Goal: Task Accomplishment & Management: Manage account settings

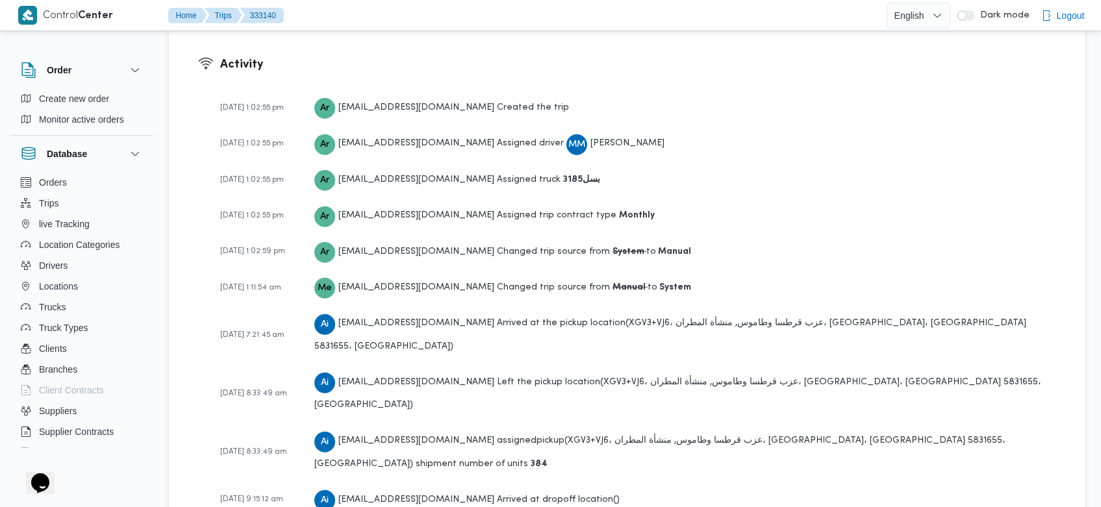
scroll to position [1919, 0]
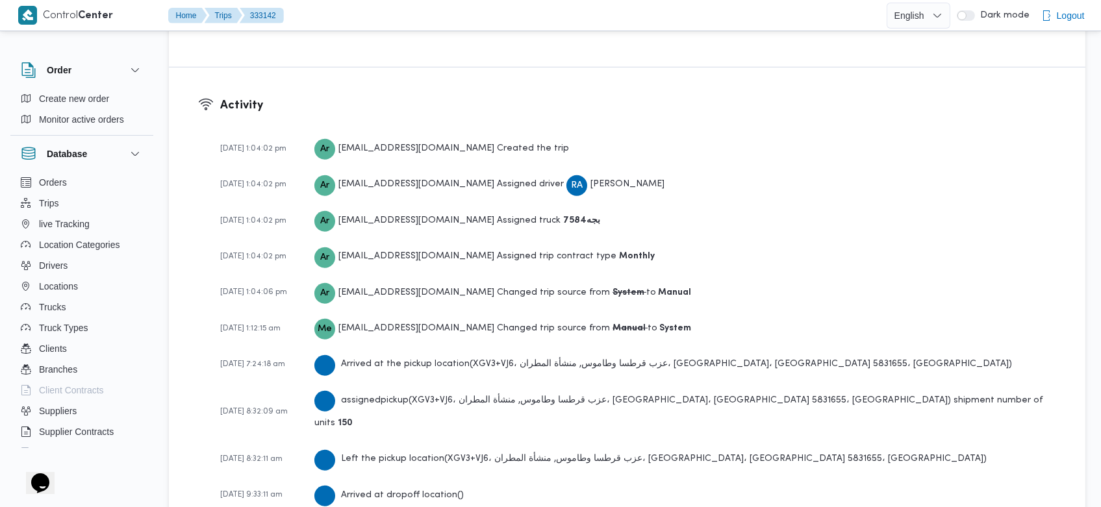
scroll to position [1955, 0]
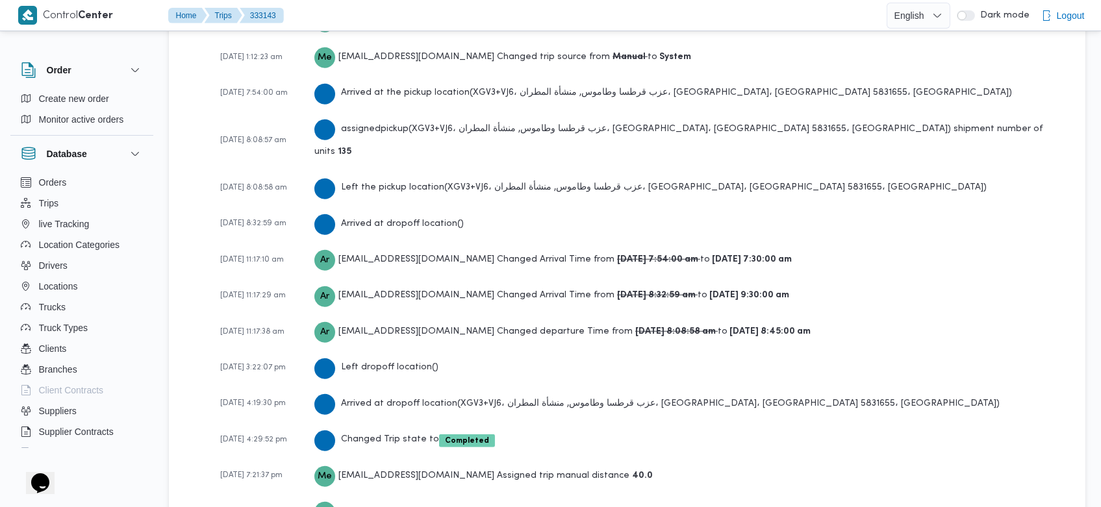
scroll to position [2140, 0]
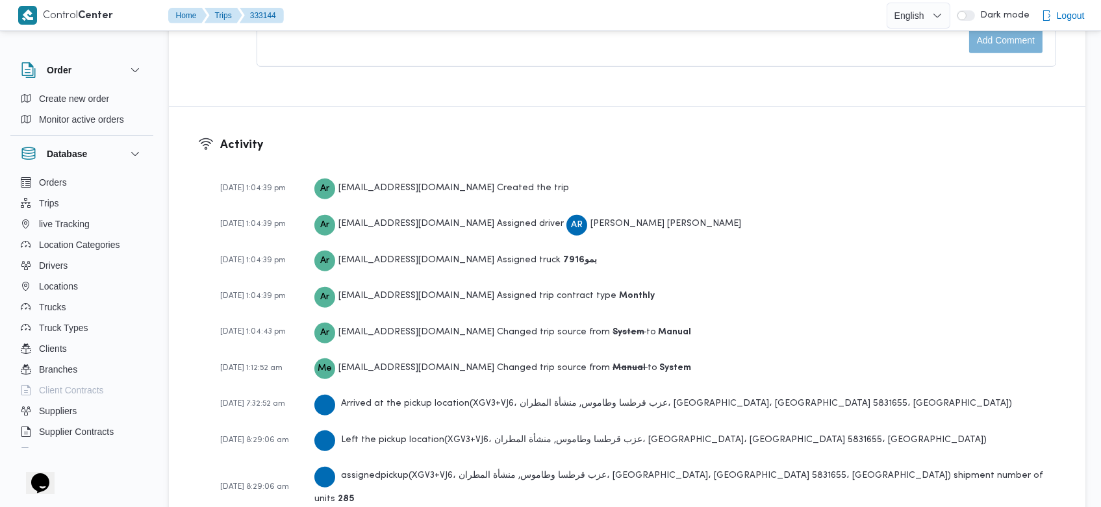
scroll to position [1955, 0]
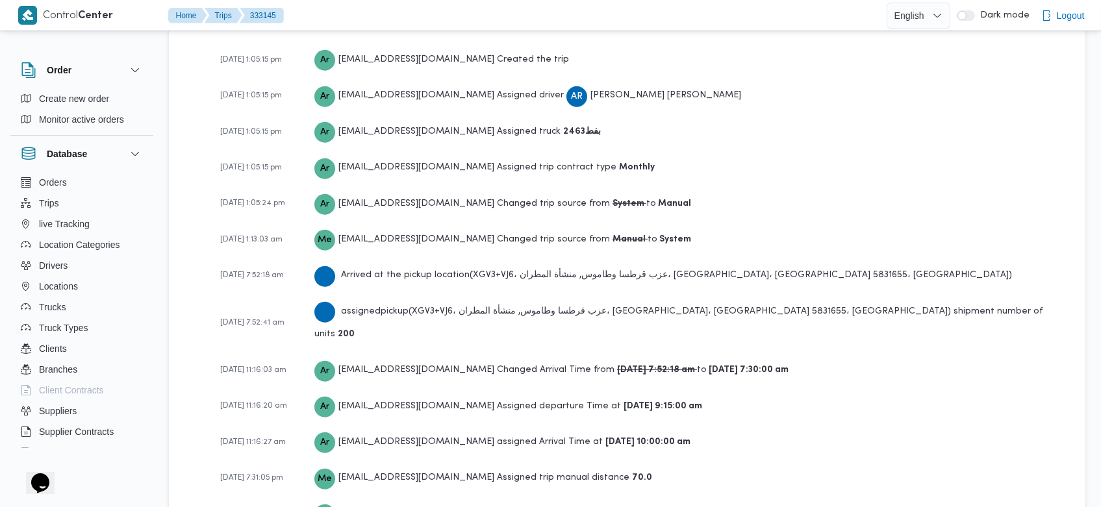
scroll to position [2066, 0]
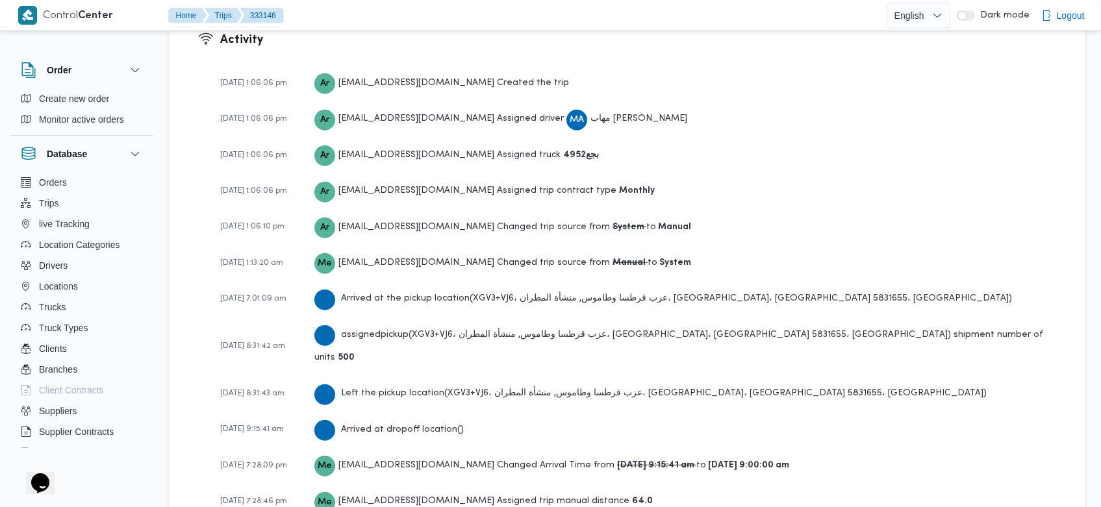
scroll to position [1992, 0]
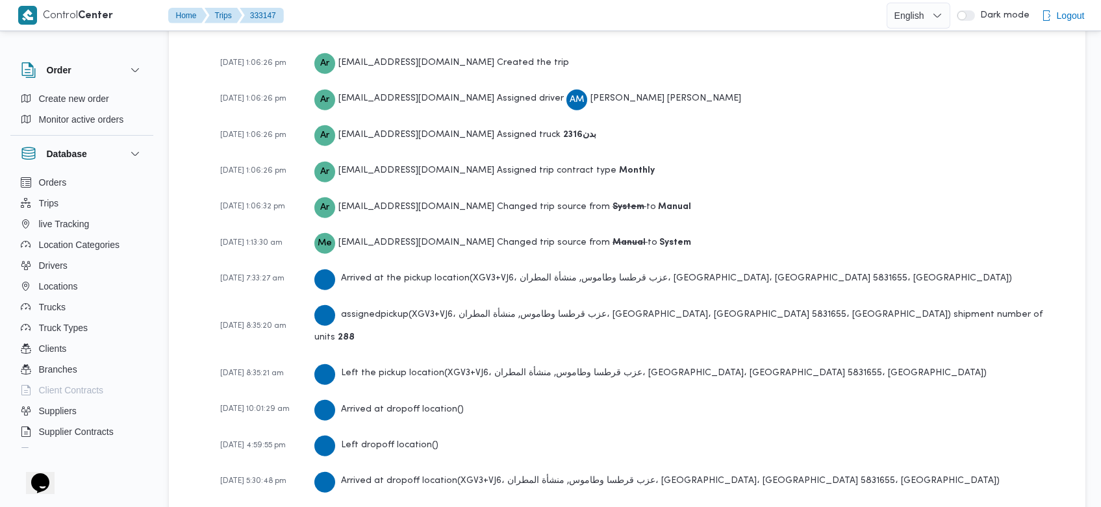
scroll to position [2029, 0]
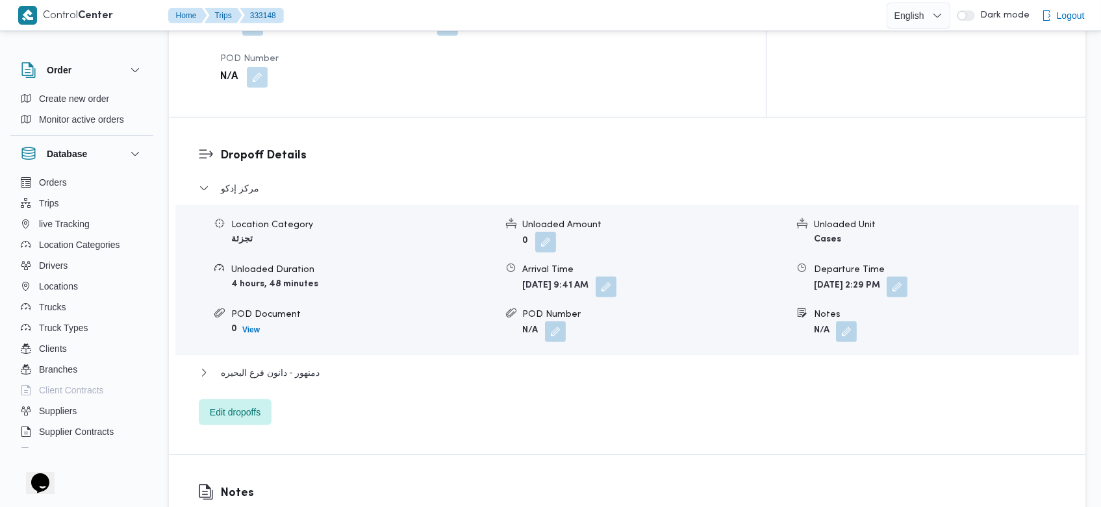
scroll to position [1919, 0]
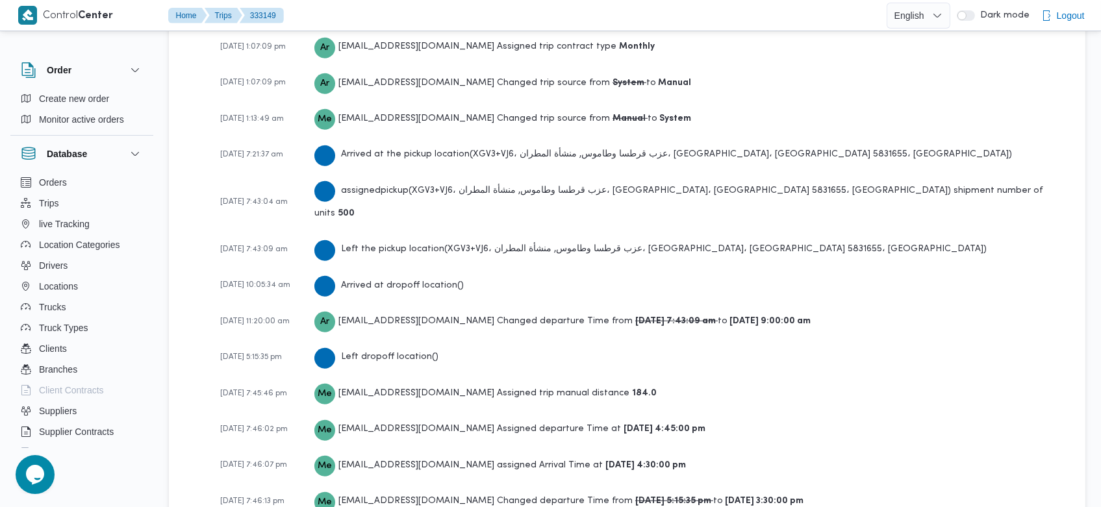
scroll to position [2029, 0]
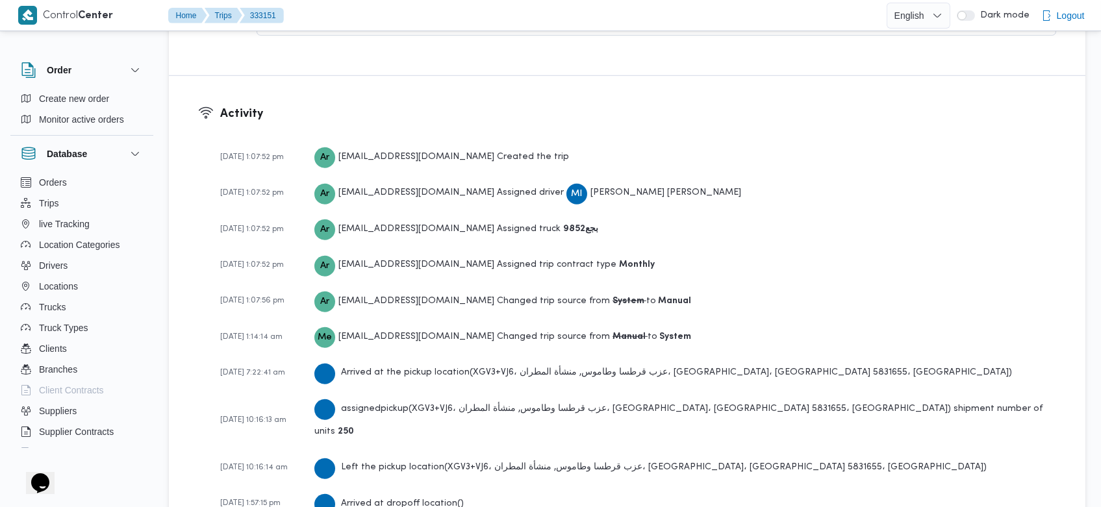
scroll to position [2086, 0]
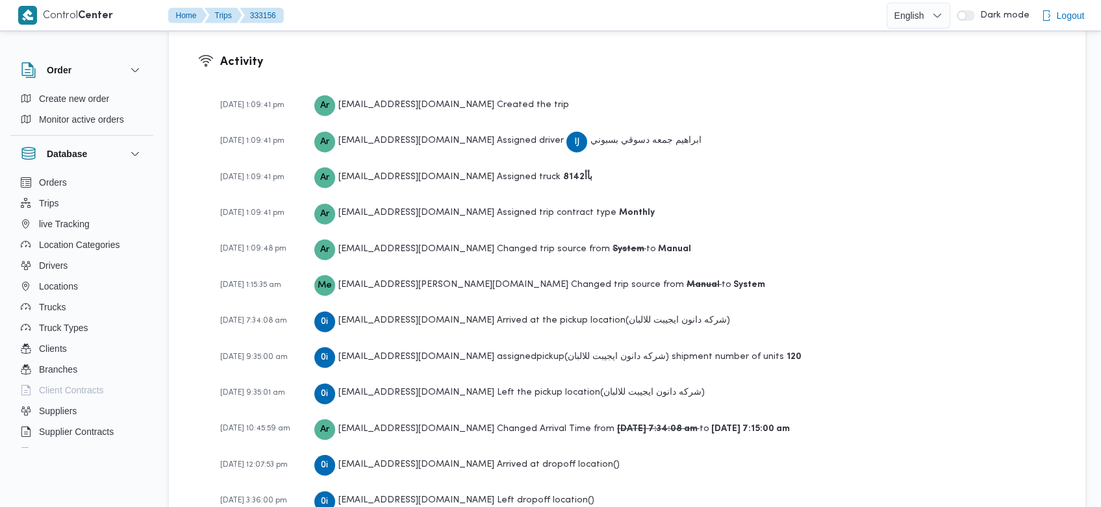
scroll to position [1955, 0]
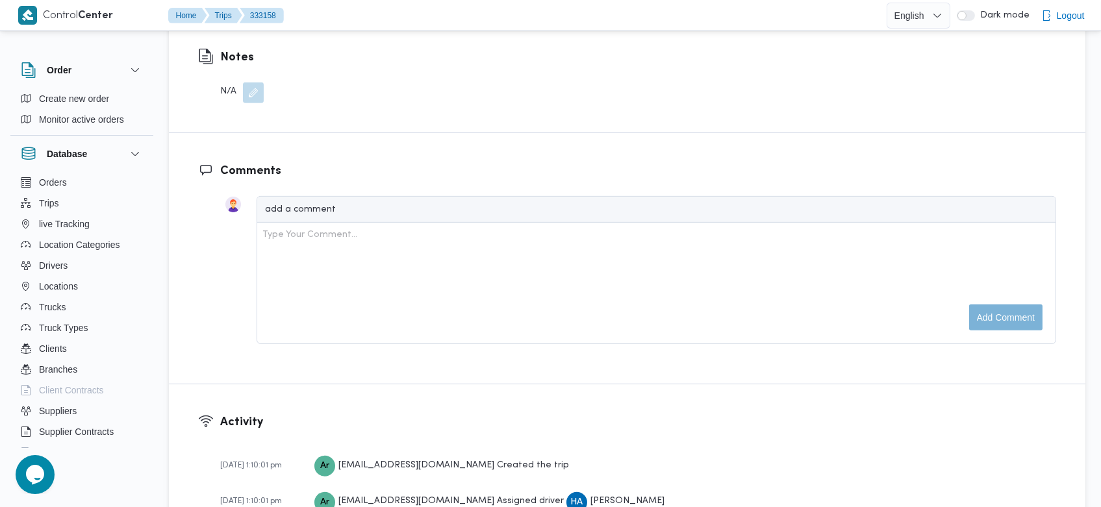
scroll to position [1955, 0]
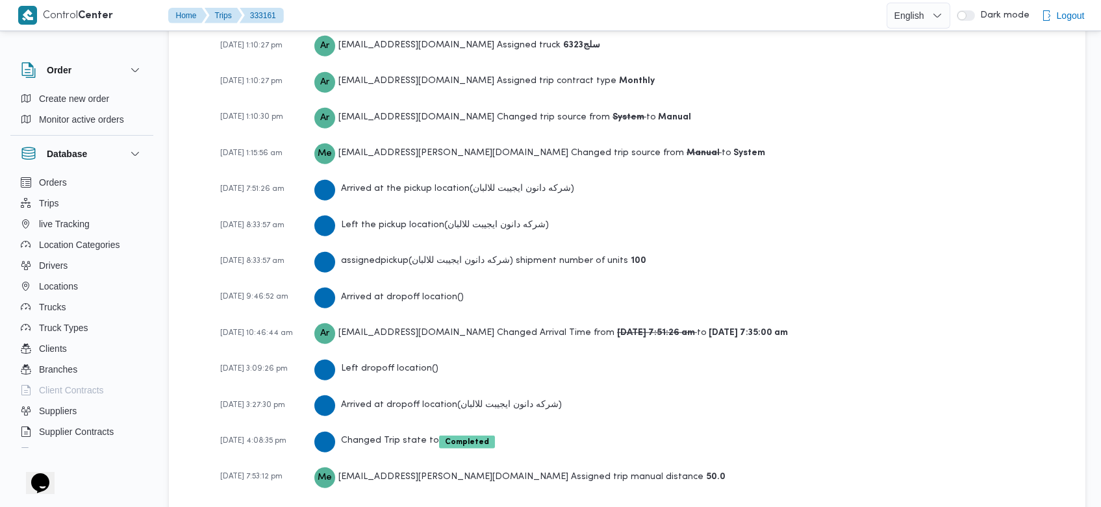
scroll to position [1955, 0]
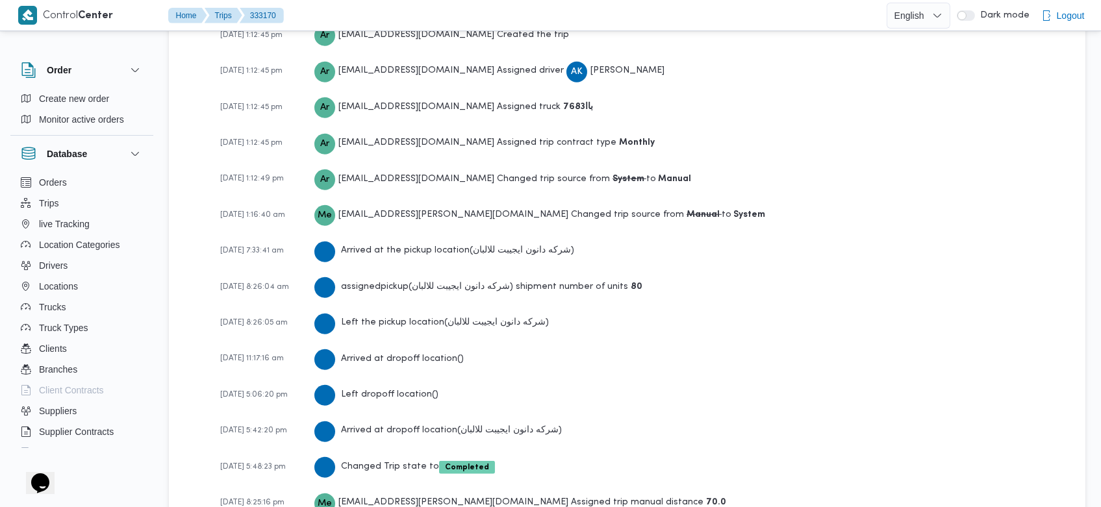
scroll to position [1919, 0]
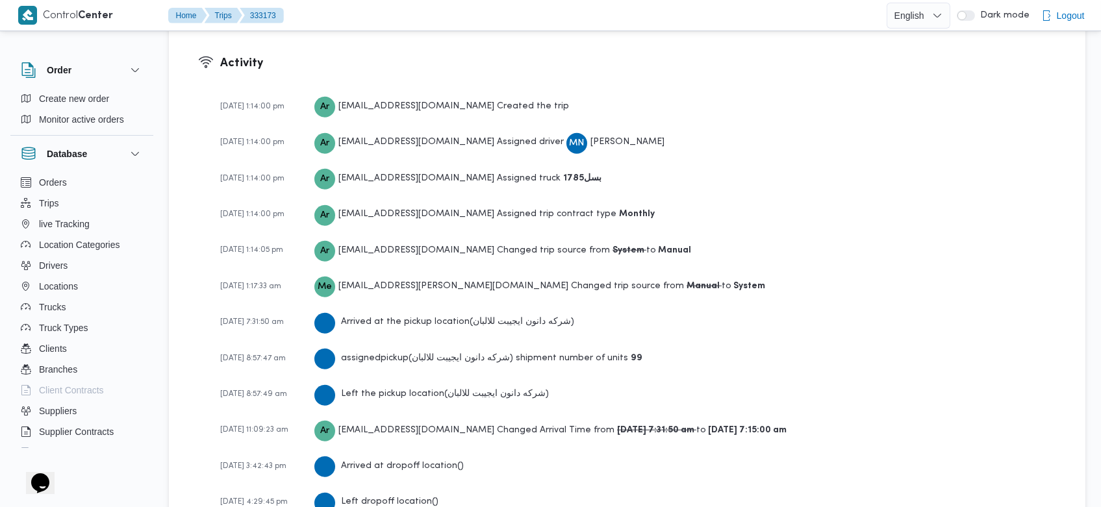
scroll to position [1992, 0]
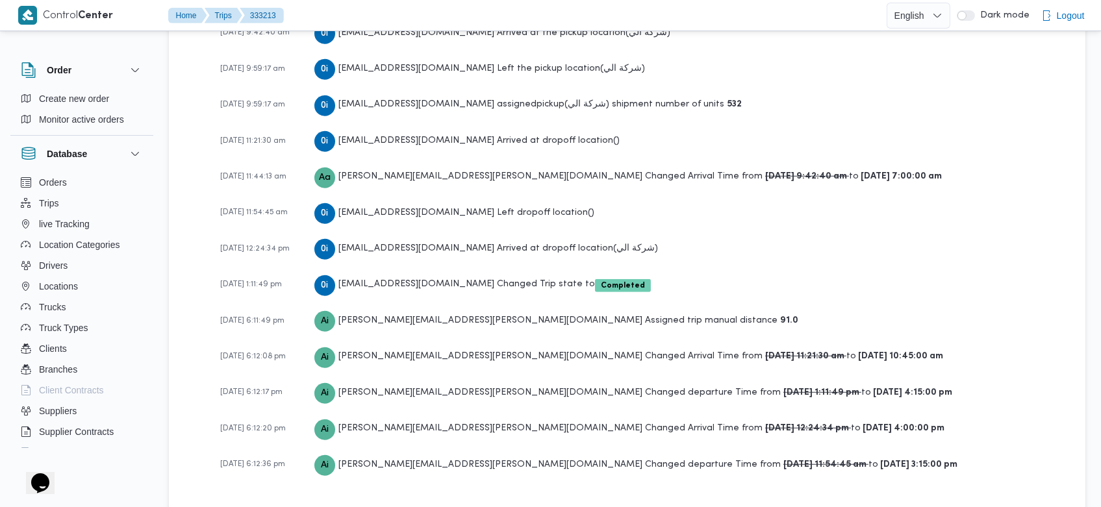
scroll to position [2040, 0]
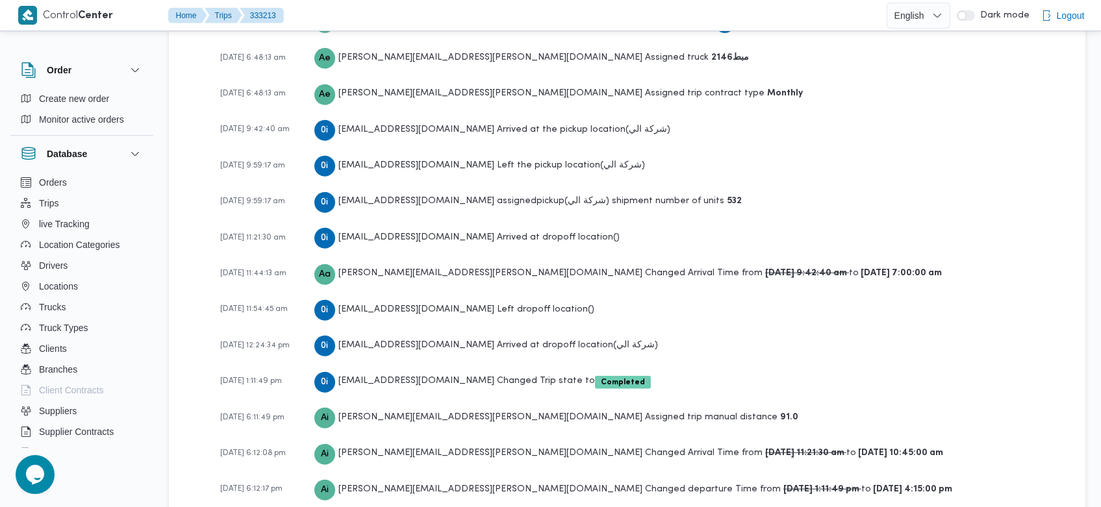
scroll to position [2040, 0]
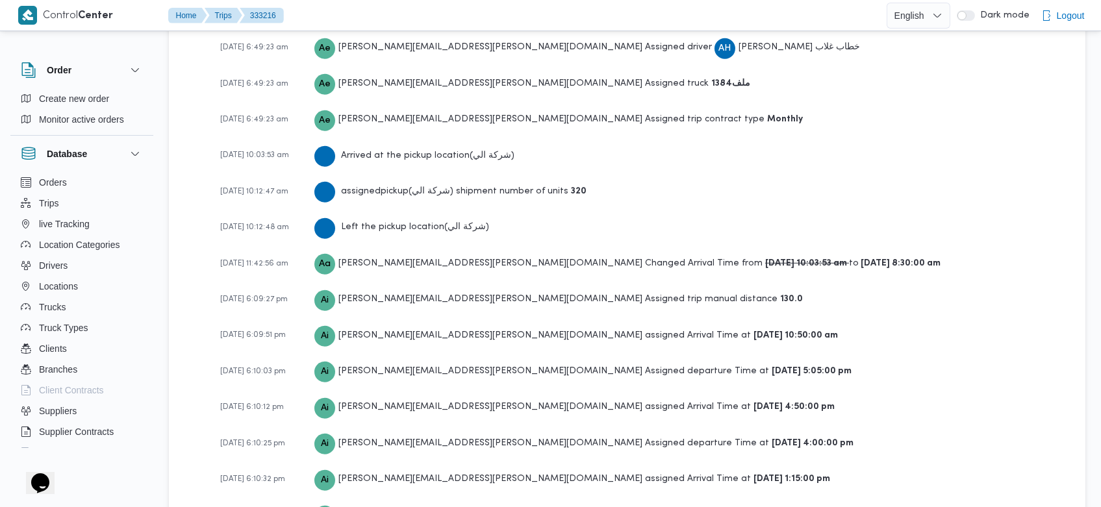
scroll to position [2037, 0]
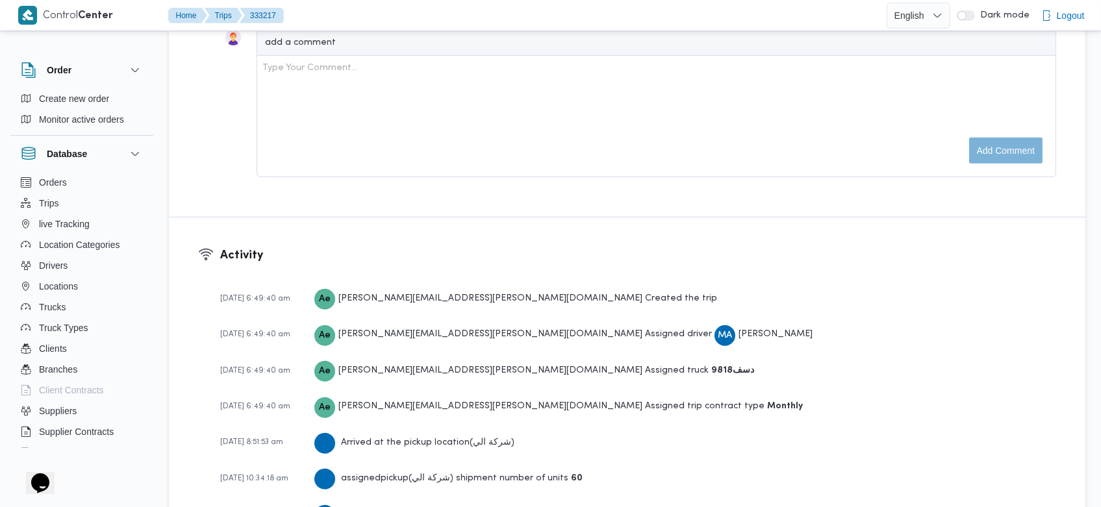
scroll to position [1892, 0]
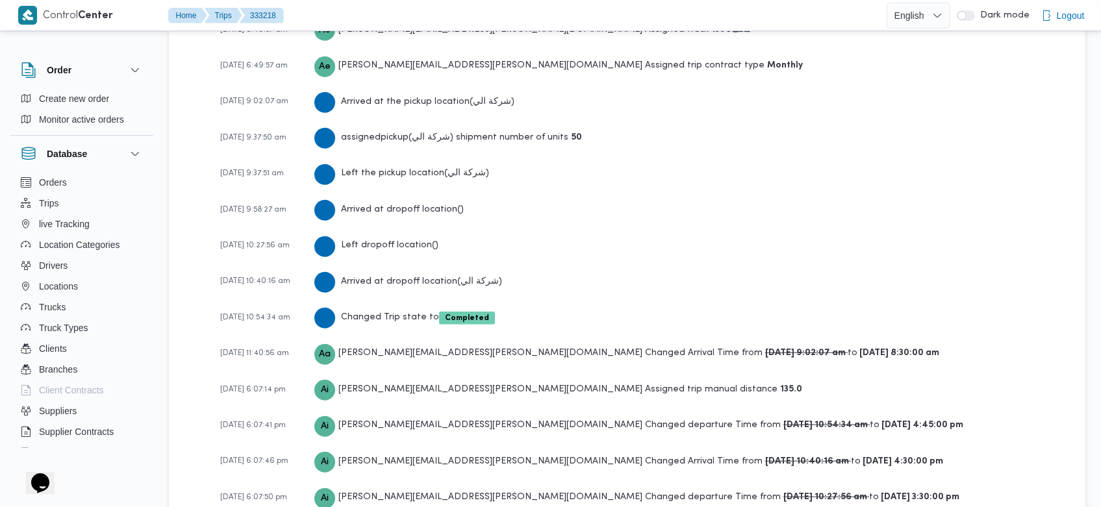
scroll to position [2040, 0]
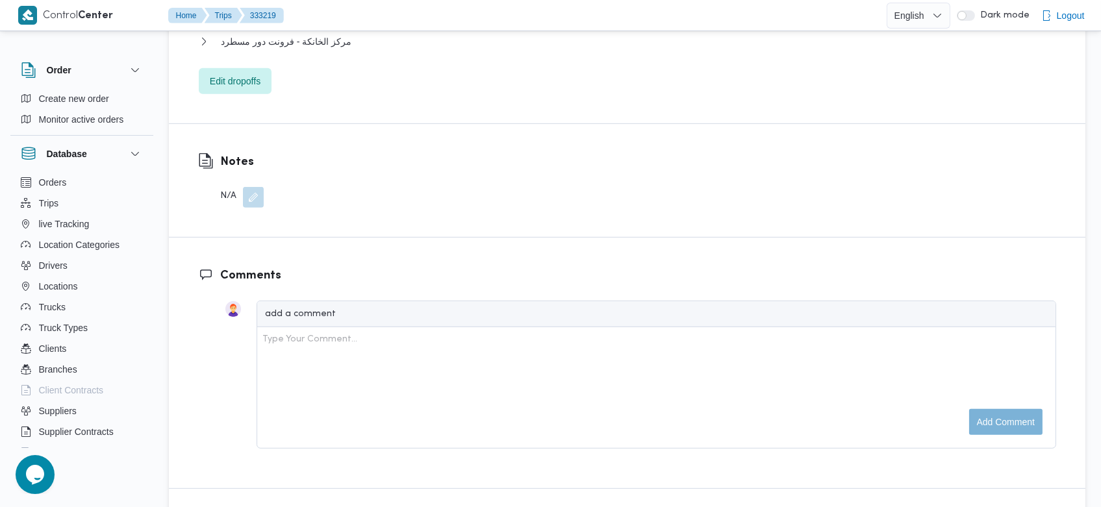
scroll to position [1892, 0]
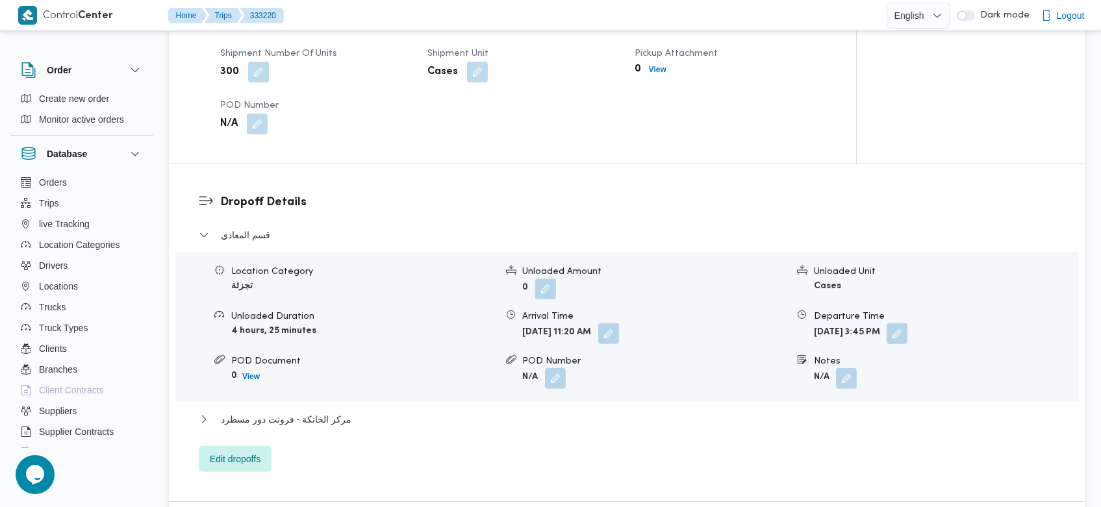
scroll to position [2150, 0]
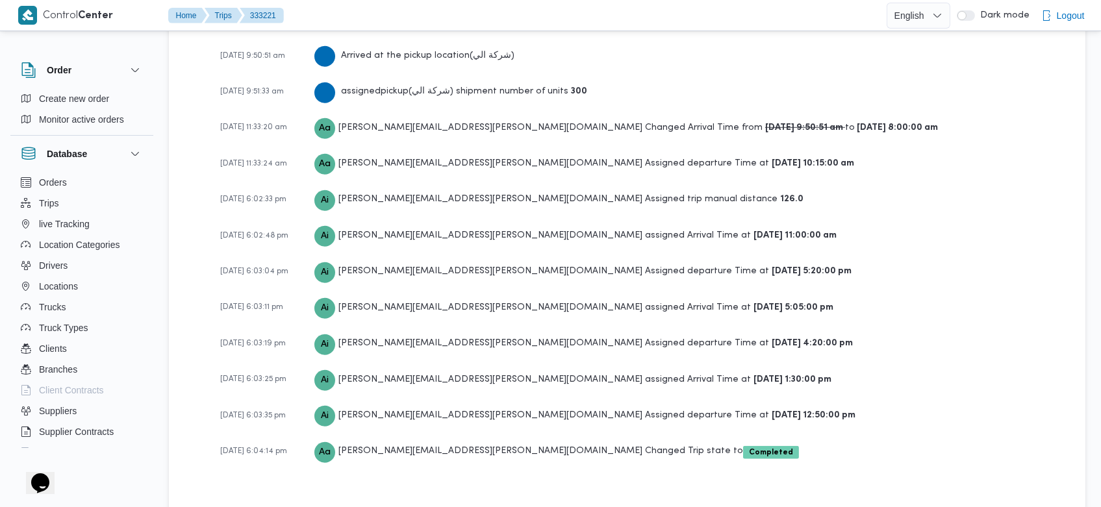
scroll to position [2148, 0]
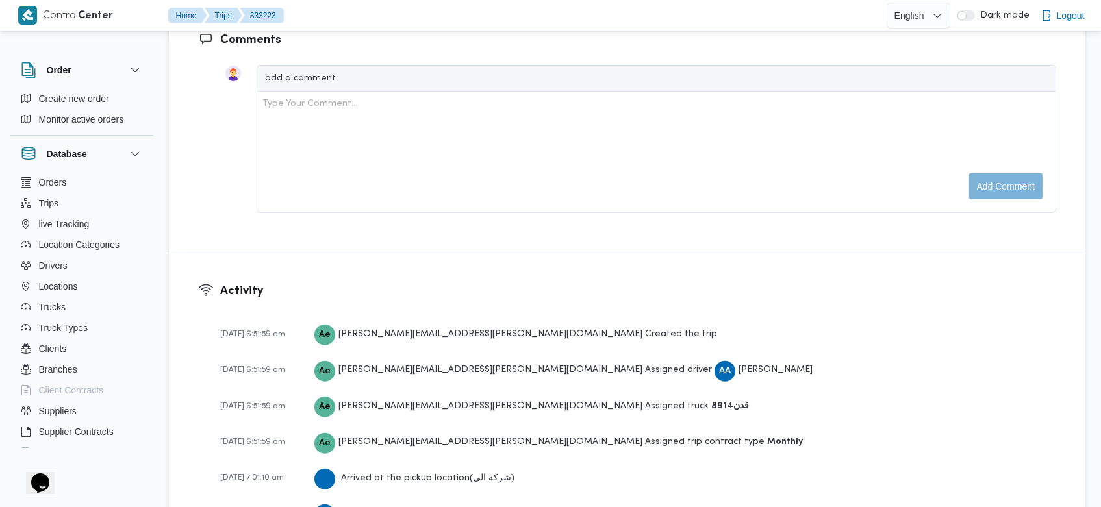
scroll to position [1966, 0]
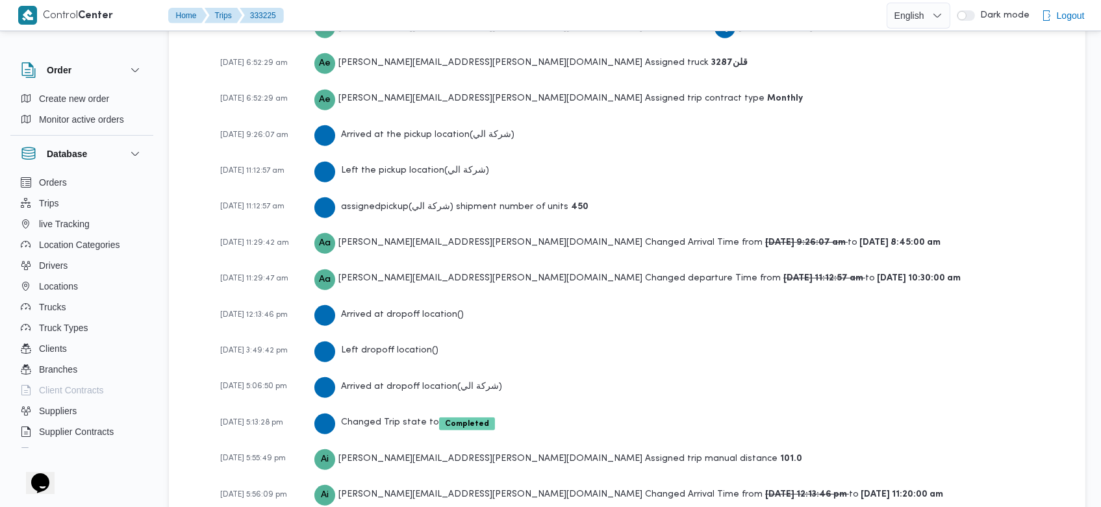
scroll to position [2076, 0]
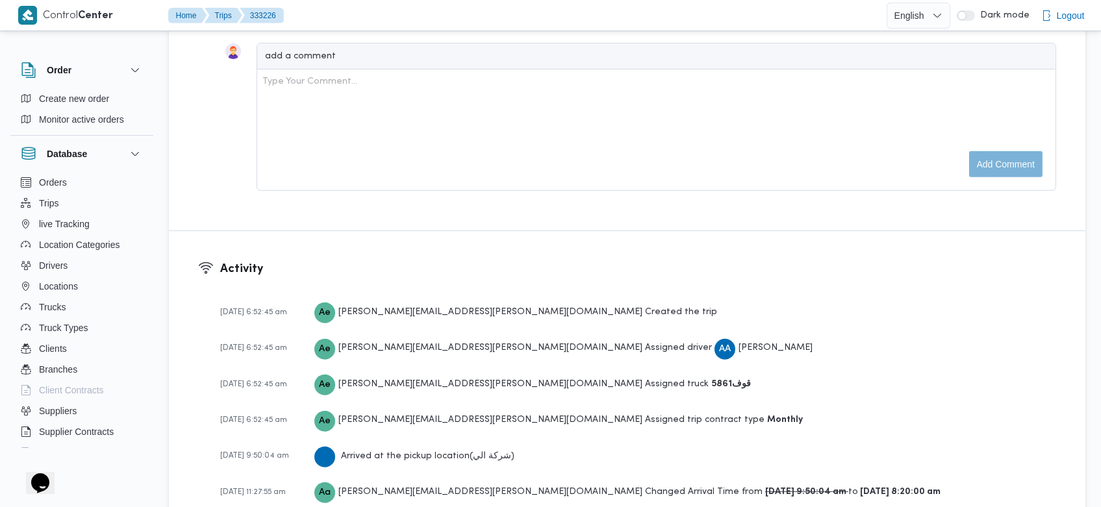
scroll to position [1892, 0]
